Goal: Task Accomplishment & Management: Manage account settings

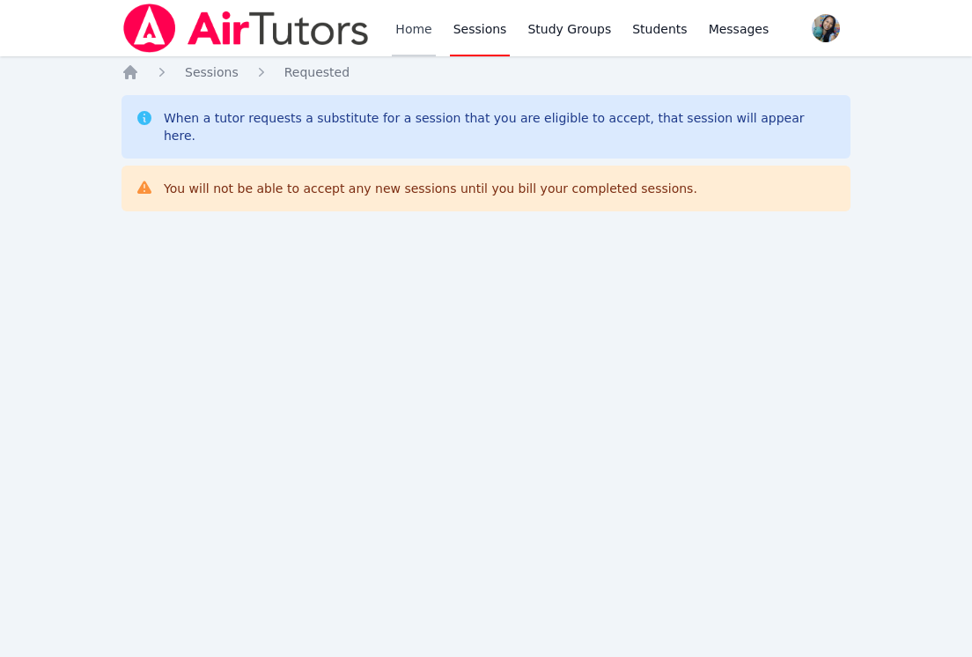
click at [406, 27] on link "Home" at bounding box center [413, 28] width 43 height 56
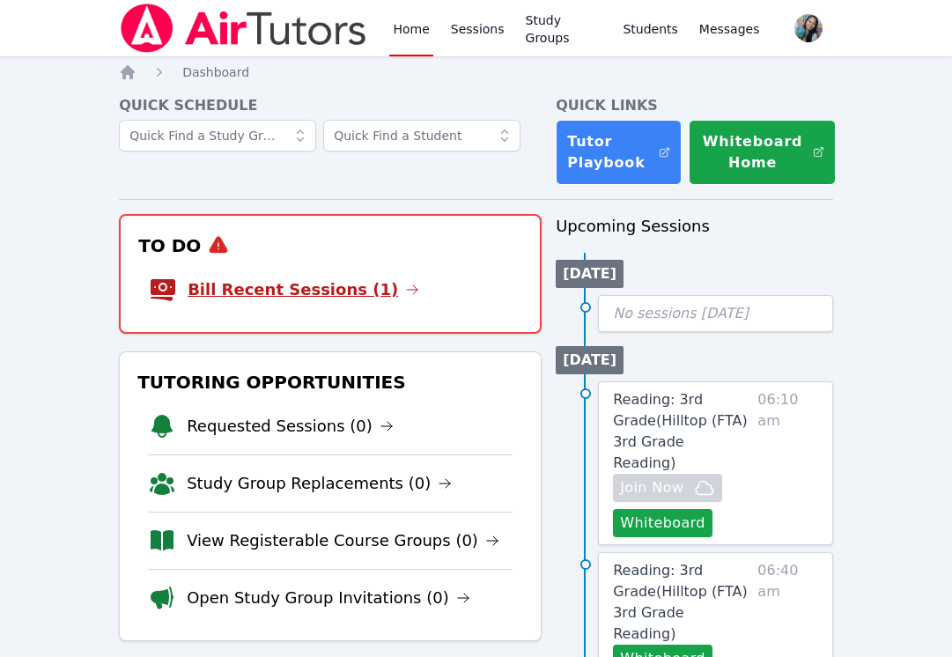
click at [352, 288] on link "Bill Recent Sessions (1)" at bounding box center [304, 289] width 232 height 25
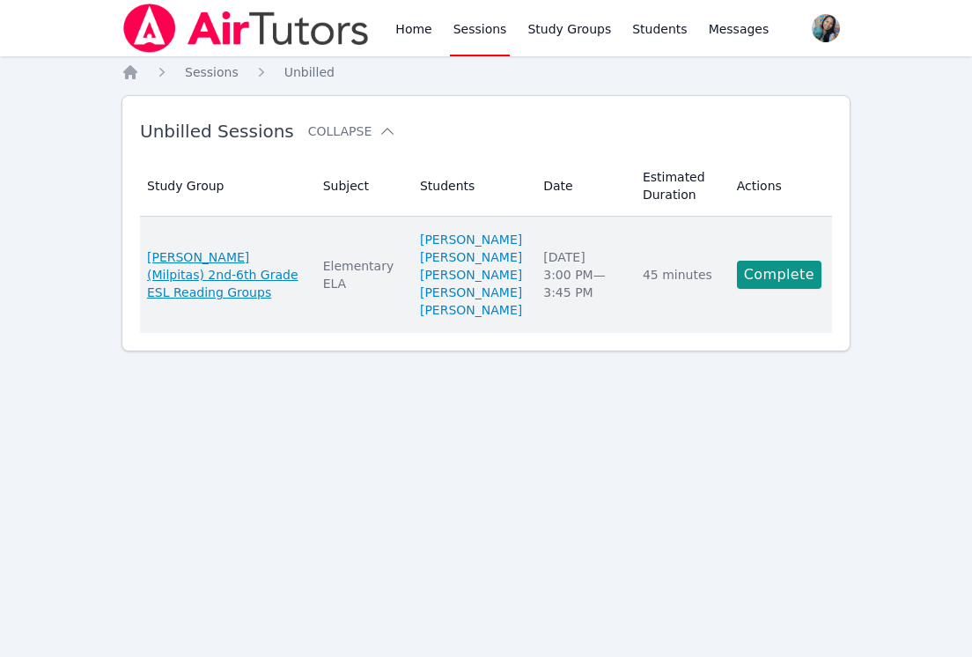
click at [302, 283] on span "[PERSON_NAME] (Milpitas) 2nd-6th Grade ESL Reading Groups" at bounding box center [224, 274] width 155 height 53
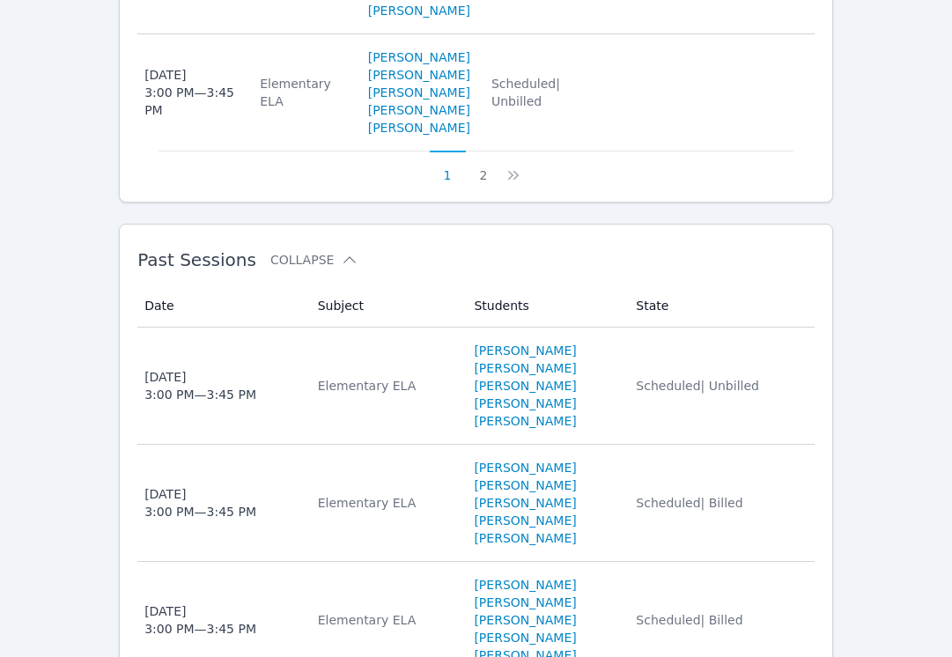
scroll to position [1877, 0]
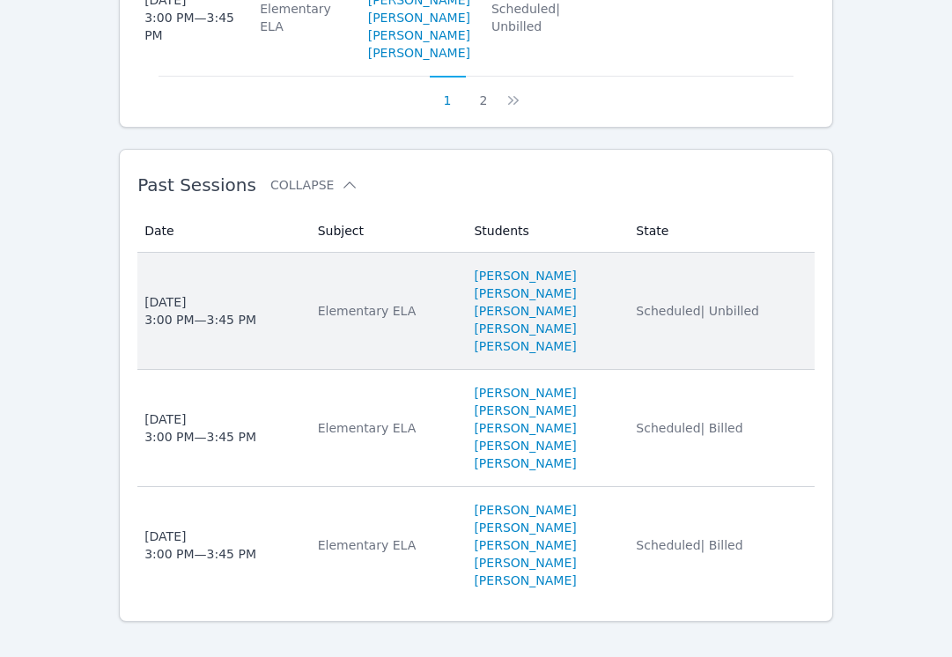
click at [714, 304] on span "Scheduled | Unbilled" at bounding box center [697, 311] width 123 height 14
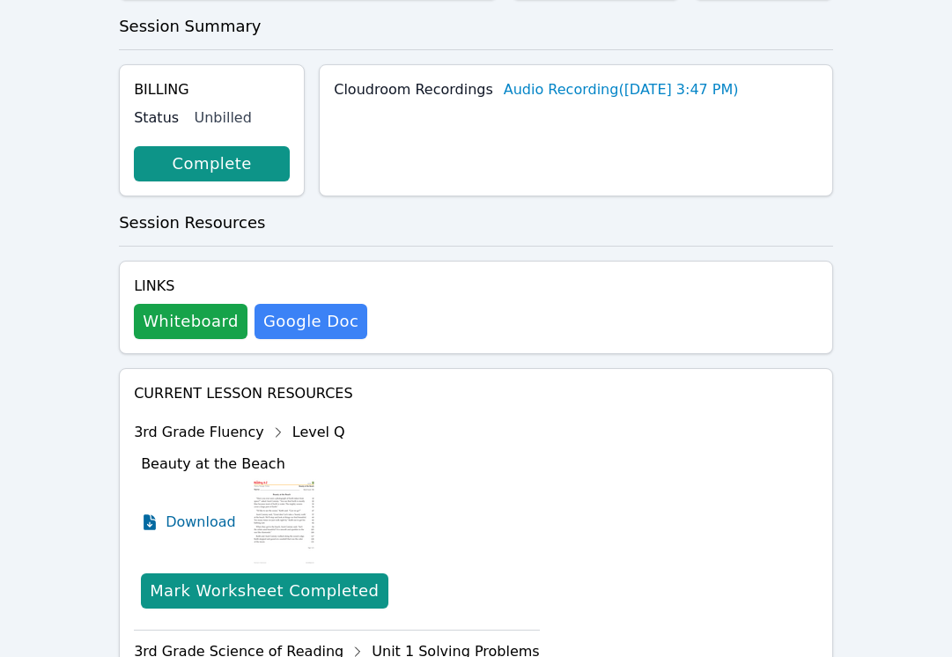
scroll to position [376, 0]
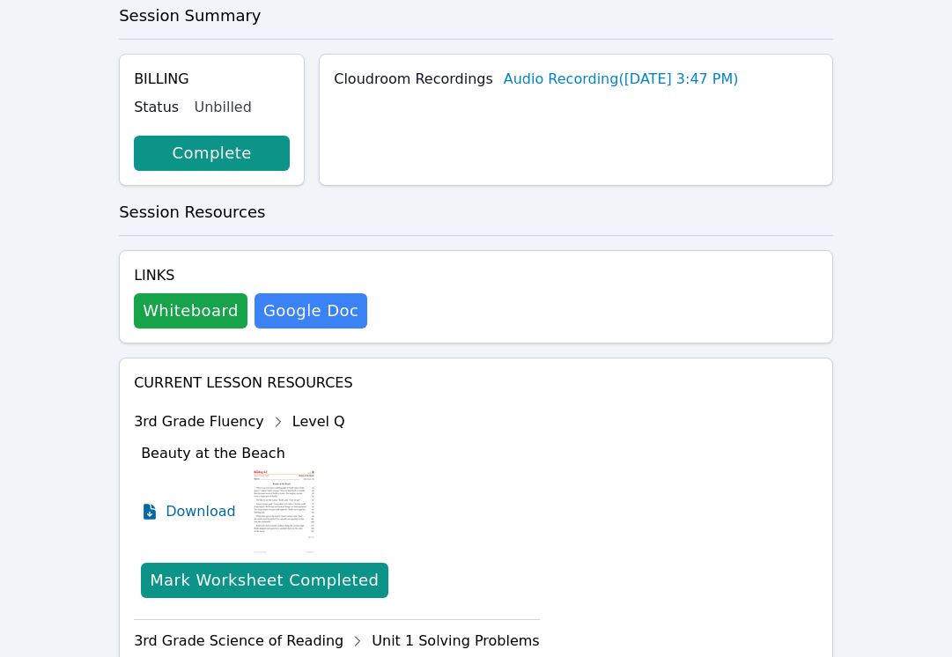
click at [203, 320] on button "Whiteboard" at bounding box center [191, 310] width 114 height 35
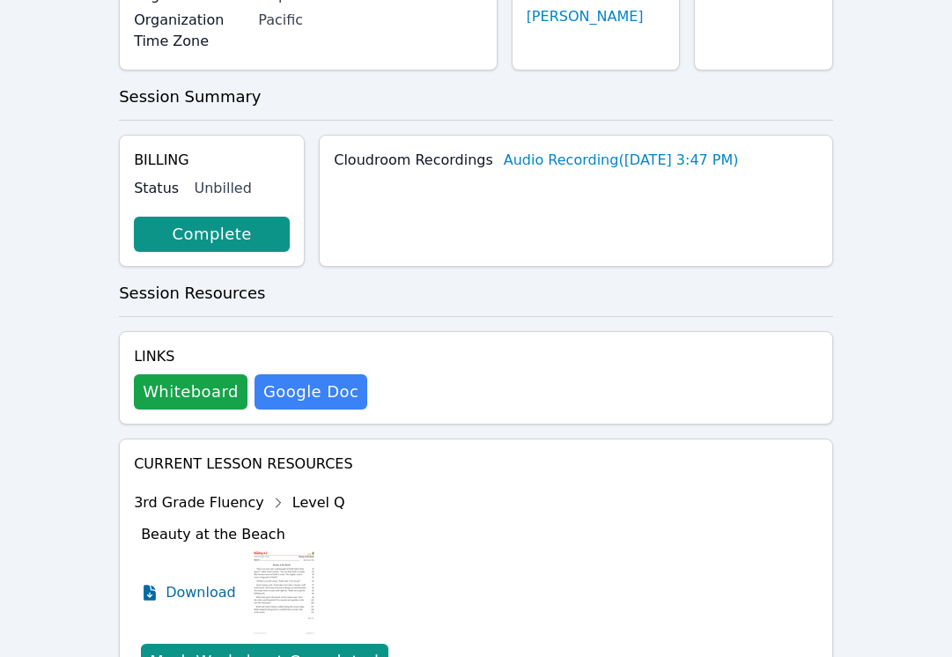
scroll to position [0, 0]
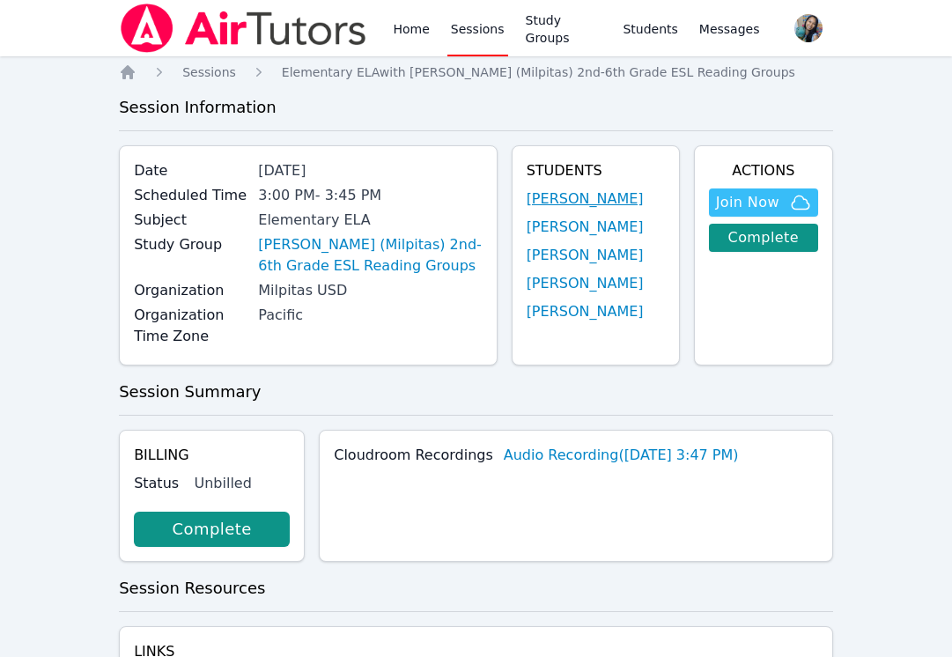
click at [597, 201] on link "[PERSON_NAME]" at bounding box center [585, 198] width 117 height 21
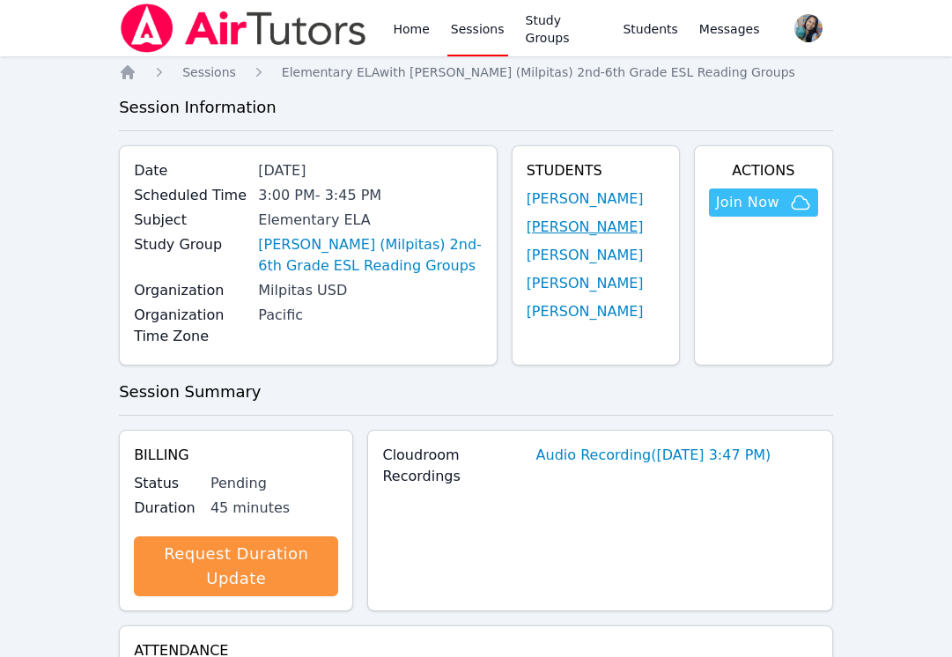
click at [589, 225] on link "[PERSON_NAME]" at bounding box center [585, 227] width 117 height 21
click at [579, 249] on link "[PERSON_NAME]" at bounding box center [585, 255] width 117 height 21
click at [594, 279] on link "[PERSON_NAME]" at bounding box center [585, 283] width 117 height 21
click at [572, 311] on link "[PERSON_NAME]" at bounding box center [585, 311] width 117 height 21
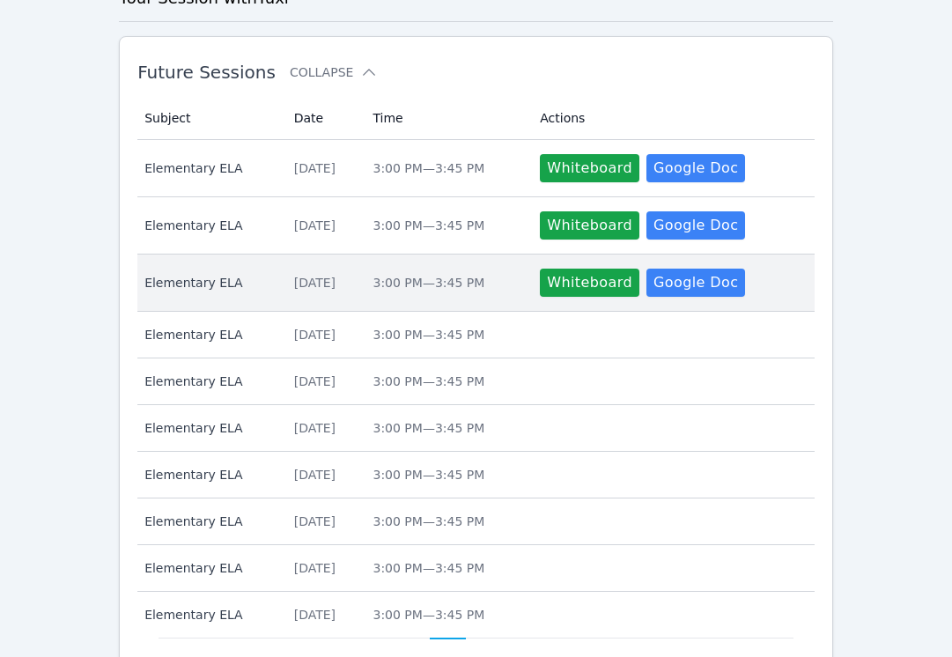
scroll to position [528, 0]
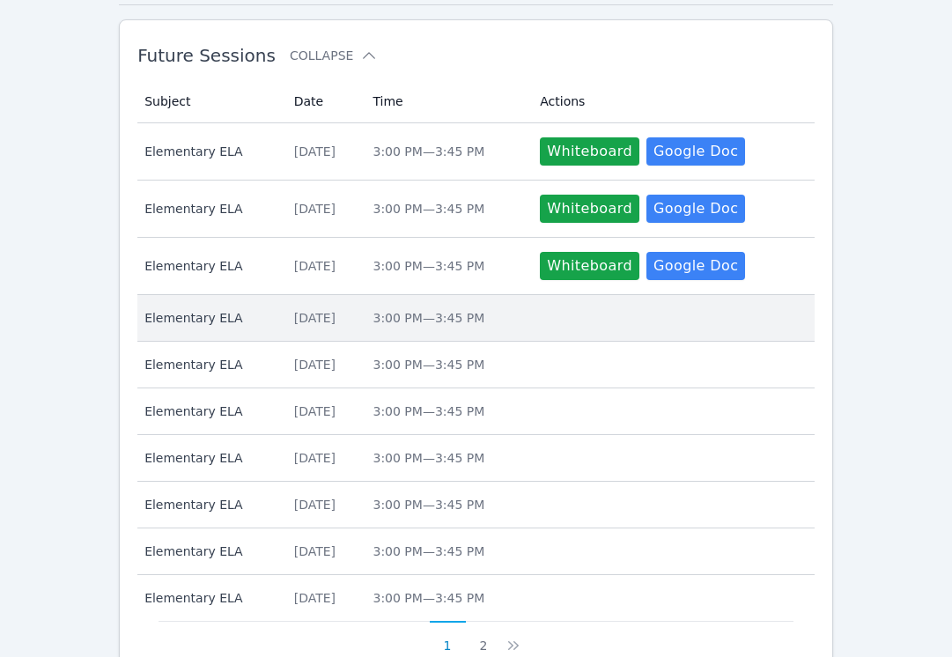
click at [589, 295] on td "Actions" at bounding box center [671, 318] width 285 height 47
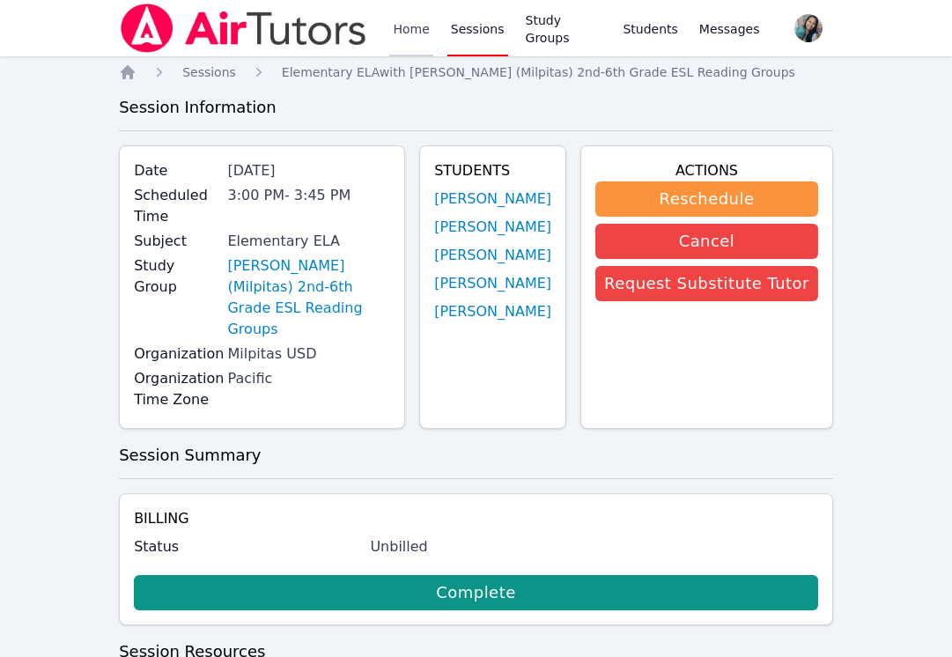
click at [404, 37] on link "Home" at bounding box center [410, 28] width 43 height 56
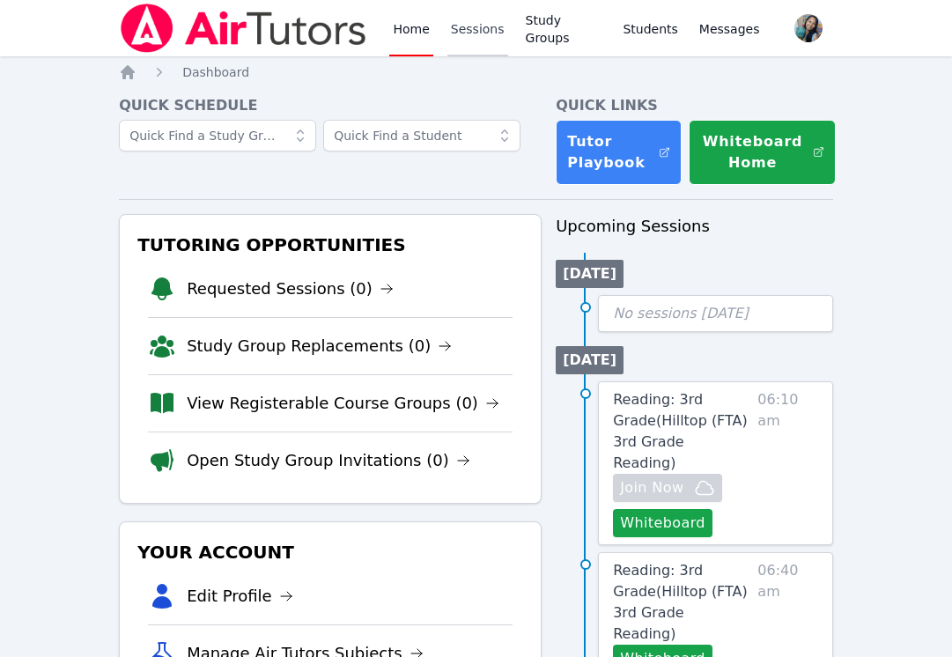
click at [491, 25] on link "Sessions" at bounding box center [477, 28] width 61 height 56
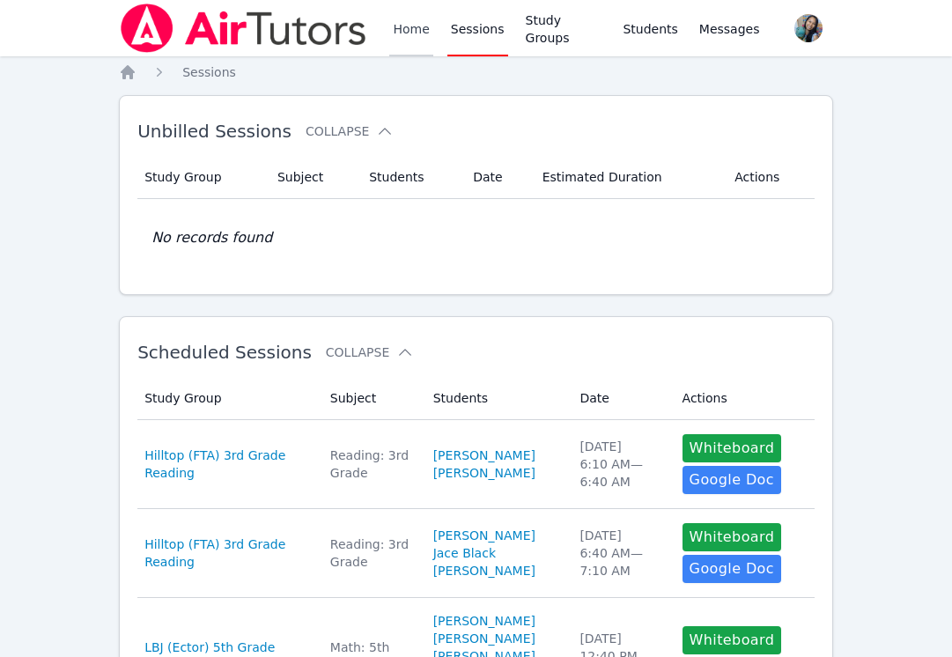
click at [401, 32] on link "Home" at bounding box center [410, 28] width 43 height 56
